Goal: Task Accomplishment & Management: Complete application form

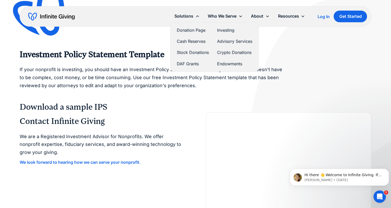
click at [187, 12] on div "Solutions" at bounding box center [186, 16] width 33 height 11
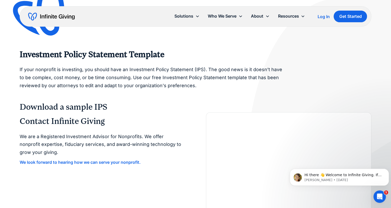
click at [187, 14] on div "Solutions" at bounding box center [183, 16] width 19 height 7
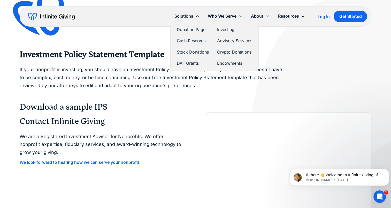
click at [187, 31] on link "Donation Page" at bounding box center [193, 29] width 32 height 7
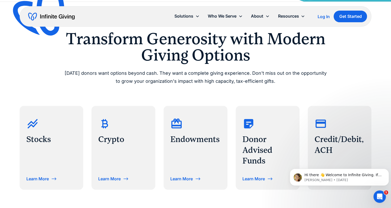
scroll to position [258, 0]
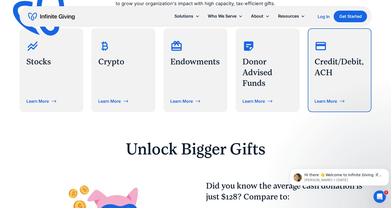
click at [325, 108] on div "Credit/Debit, ACH Learn More" at bounding box center [339, 70] width 63 height 83
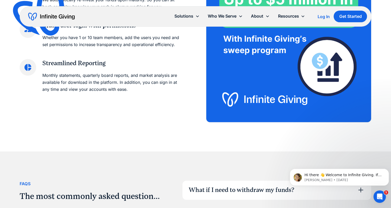
scroll to position [749, 0]
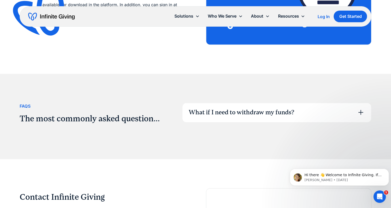
click at [240, 115] on div "What if I need to withdraw my funds?" at bounding box center [242, 112] width 106 height 9
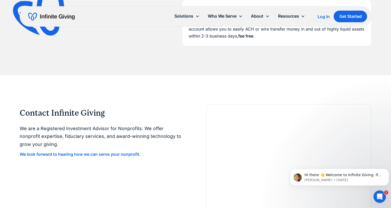
scroll to position [930, 0]
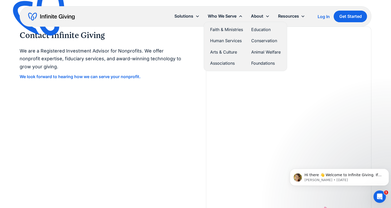
click at [220, 35] on div "Faith & Ministries Education Human Services Conservation Arts & Culture Animal …" at bounding box center [245, 46] width 79 height 45
click at [221, 31] on link "Faith & Ministries" at bounding box center [226, 29] width 33 height 7
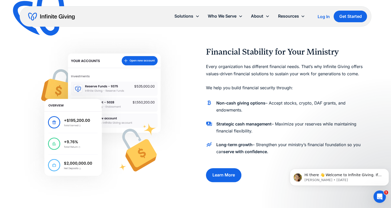
scroll to position [155, 0]
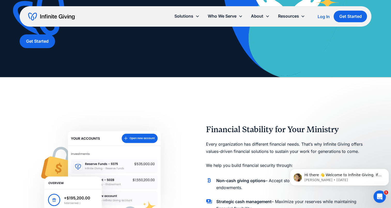
click at [29, 45] on img at bounding box center [43, 14] width 68 height 66
drag, startPoint x: 47, startPoint y: 37, endPoint x: 42, endPoint y: 43, distance: 8.1
click at [47, 37] on img at bounding box center [43, 14] width 68 height 66
click at [42, 43] on img at bounding box center [43, 14] width 68 height 66
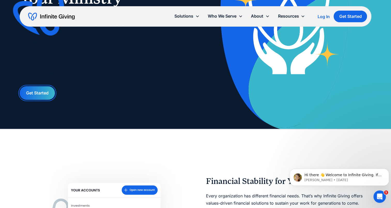
click at [37, 90] on link "Get Started" at bounding box center [37, 93] width 35 height 14
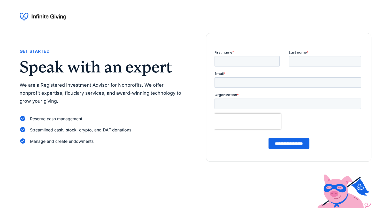
scroll to position [103, 0]
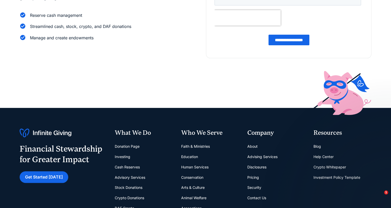
click at [122, 165] on link "Cash Reserves" at bounding box center [127, 167] width 25 height 10
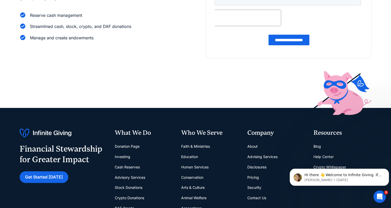
scroll to position [0, 0]
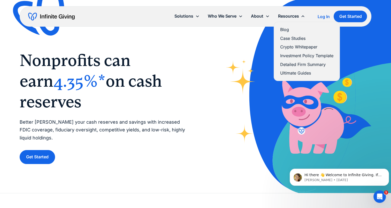
click at [286, 38] on link "Case Studies" at bounding box center [306, 38] width 53 height 7
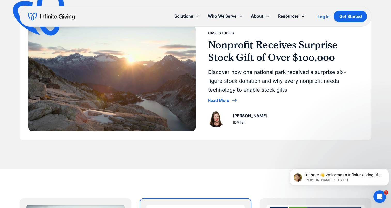
scroll to position [233, 0]
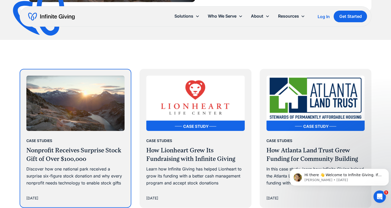
click at [65, 134] on div "Case Studies Nonprofit Receives Surprise Stock Gift of Over $100,000 Discover h…" at bounding box center [75, 169] width 111 height 76
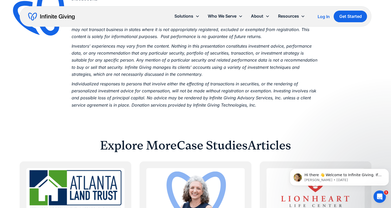
scroll to position [1395, 0]
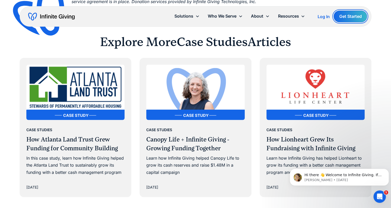
click at [343, 14] on link "Get Started" at bounding box center [350, 17] width 33 height 12
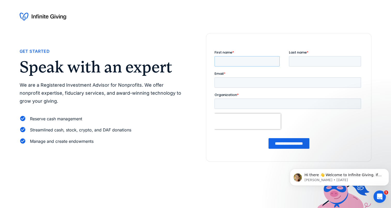
click at [224, 59] on input "First name *" at bounding box center [246, 61] width 65 height 10
type input "********"
type input "******"
